Goal: Ask a question

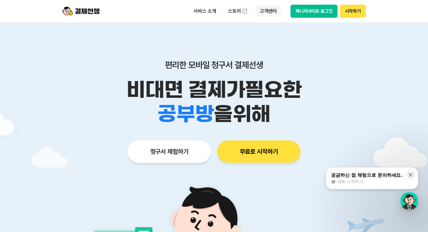
click at [269, 14] on p "고객센터" at bounding box center [268, 11] width 26 height 11
click at [360, 180] on span "대화 시작하기" at bounding box center [349, 182] width 25 height 6
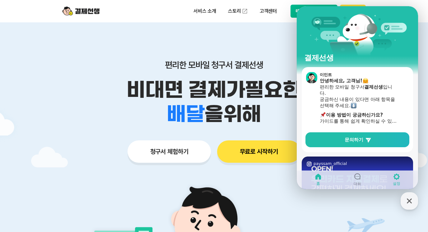
click at [399, 177] on icon at bounding box center [396, 177] width 6 height 6
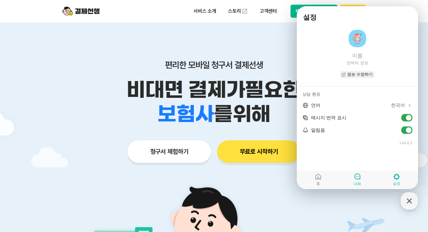
click at [362, 179] on link "대화" at bounding box center [357, 180] width 39 height 16
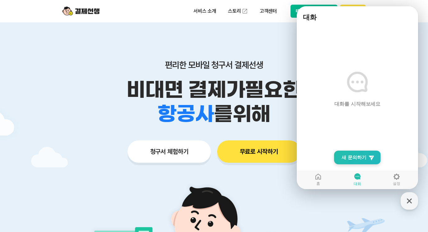
click at [362, 158] on span "새 문의하기" at bounding box center [353, 157] width 25 height 6
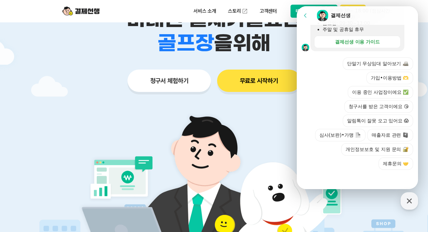
scroll to position [155, 0]
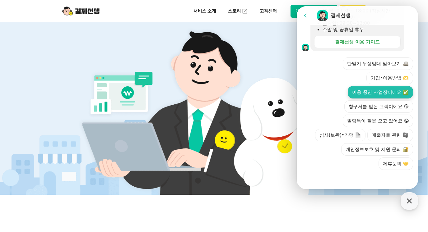
click at [394, 92] on button "이용 중인 사업장이에요 ✅" at bounding box center [380, 92] width 65 height 12
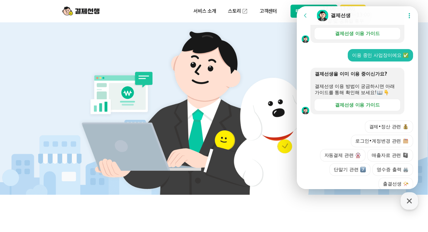
scroll to position [245, 0]
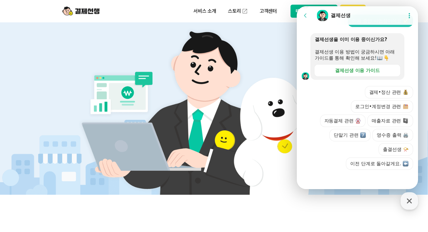
click at [394, 92] on button "결제•정산 관련" at bounding box center [389, 92] width 48 height 12
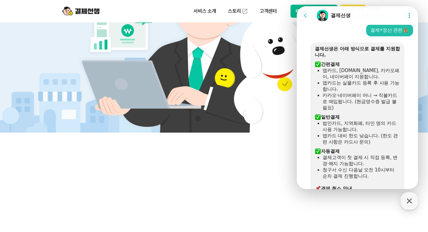
scroll to position [454, 0]
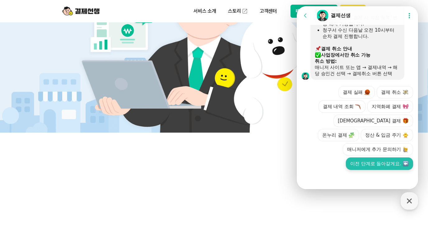
click at [382, 159] on button "이전 단계로 돌아갈게요." at bounding box center [379, 164] width 67 height 12
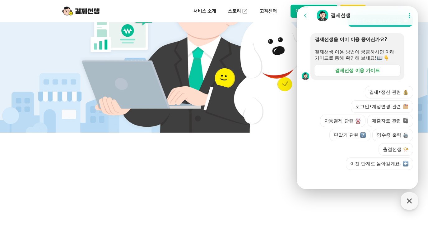
scroll to position [532, 0]
click at [394, 110] on button "로그인•계정변경 관련" at bounding box center [382, 106] width 62 height 12
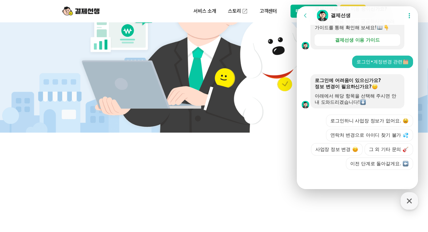
scroll to position [590, 0]
click at [392, 149] on button "그 외 기타 문의" at bounding box center [388, 149] width 48 height 12
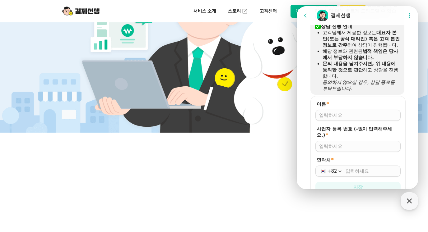
scroll to position [738, 0]
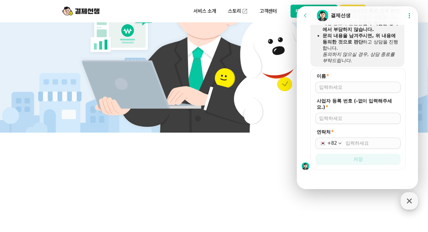
click at [411, 201] on icon "button" at bounding box center [409, 201] width 11 height 11
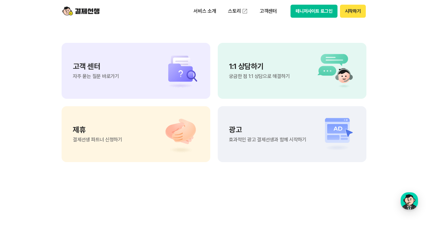
scroll to position [5225, 0]
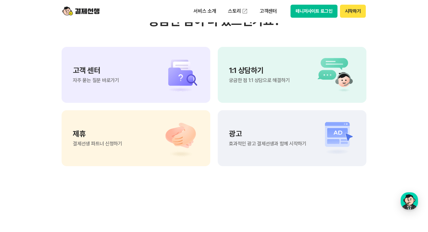
click at [320, 73] on img at bounding box center [333, 74] width 44 height 37
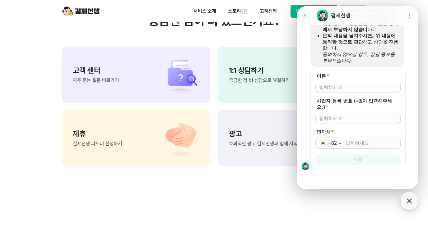
click at [422, 48] on section "궁금한 점이 더 있으신가요? 고객 센터 자주 묻는 질문 바로가기 1:1 상담하기 궁금한 점 1:1 상담으로 해결하기 제휴 결제선생 파트너 신청…" at bounding box center [214, 90] width 428 height 315
click at [201, 117] on div "제휴 결제선생 파트너 신청하기" at bounding box center [136, 138] width 149 height 56
click at [404, 202] on div "button" at bounding box center [408, 200] width 17 height 17
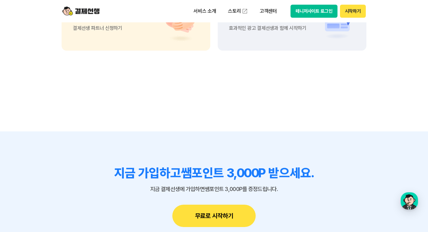
scroll to position [5185, 0]
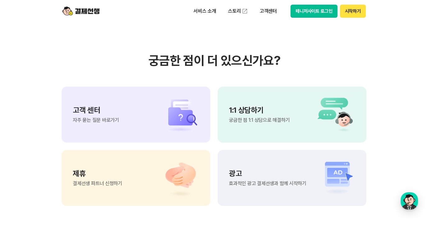
click at [412, 211] on section "궁금한 점이 더 있으신가요? 고객 센터 자주 묻는 질문 바로가기 1:1 상담하기 궁금한 점 1:1 상담으로 해결하기 제휴 결제선생 파트너 신청…" at bounding box center [214, 129] width 428 height 315
click at [409, 199] on div "button" at bounding box center [408, 200] width 17 height 17
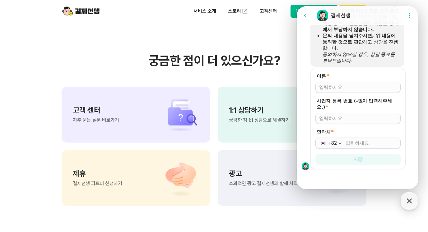
scroll to position [707, 0]
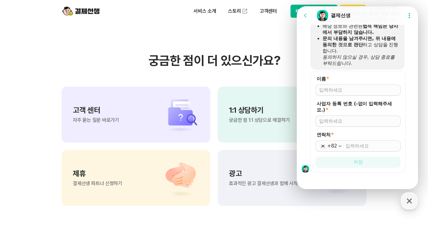
click at [346, 93] on input "이름 *" at bounding box center [358, 90] width 78 height 6
type input "[PERSON_NAME]"
type input "4929402133"
click at [358, 149] on input "연락처 *" at bounding box center [370, 146] width 51 height 6
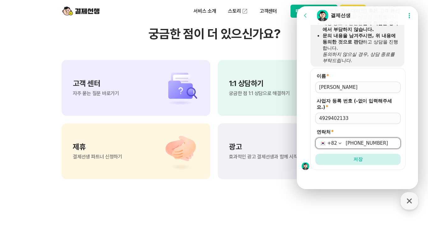
scroll to position [5247, 0]
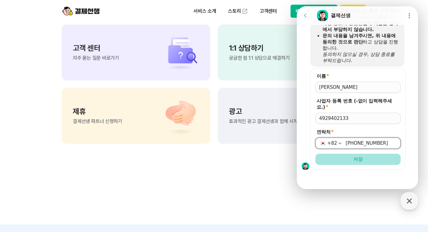
type input "[PHONE_NUMBER]"
click at [367, 159] on button "저장" at bounding box center [357, 159] width 85 height 11
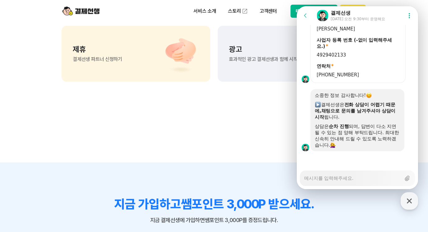
scroll to position [795, 0]
click at [267, 69] on div "광고 효과적인 광고 결제선생과 함께 시작하기" at bounding box center [292, 54] width 149 height 56
type textarea "x"
